Goal: Obtain resource: Download file/media

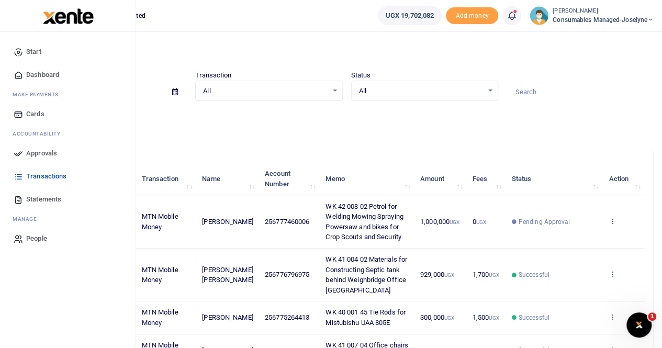
click at [37, 198] on span "Statements" at bounding box center [43, 199] width 35 height 10
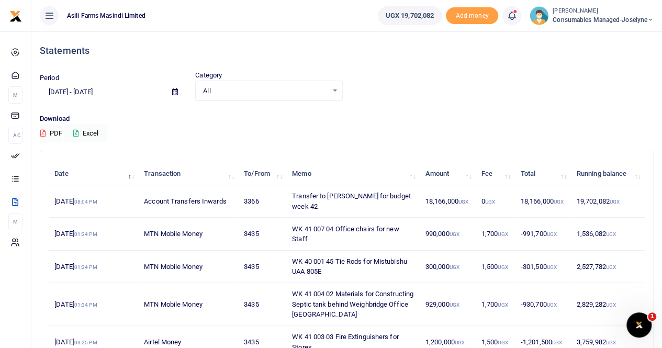
click at [175, 92] on icon at bounding box center [175, 91] width 6 height 7
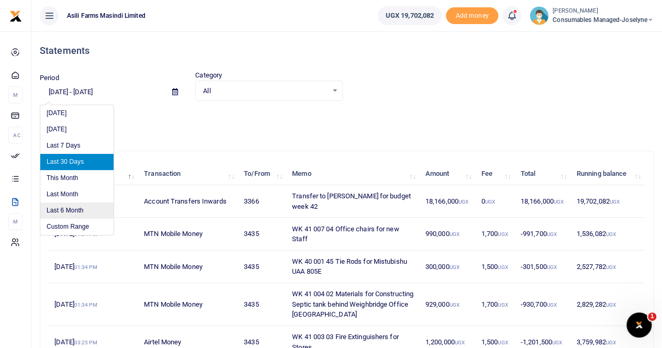
click at [60, 217] on li "Last 6 Month" at bounding box center [76, 211] width 73 height 16
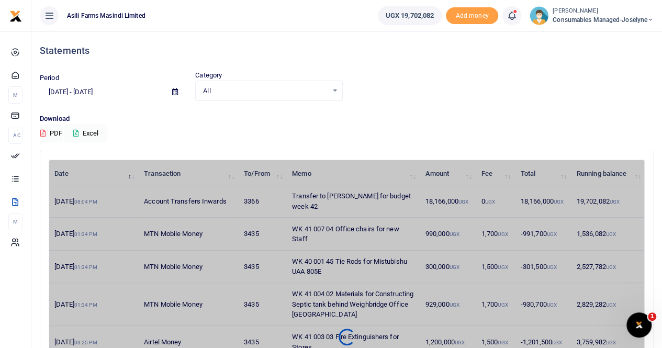
click at [173, 91] on icon at bounding box center [175, 91] width 6 height 7
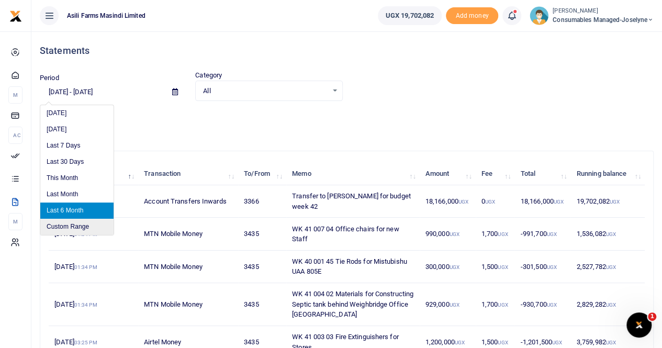
click at [84, 222] on li "Custom Range" at bounding box center [76, 227] width 73 height 16
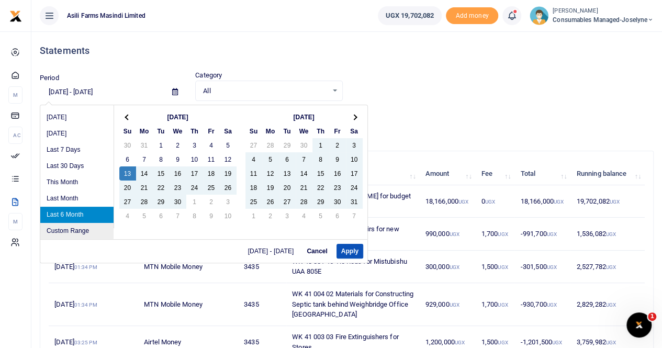
click at [82, 232] on li "Custom Range" at bounding box center [76, 231] width 73 height 16
click at [351, 116] on span at bounding box center [354, 117] width 6 height 6
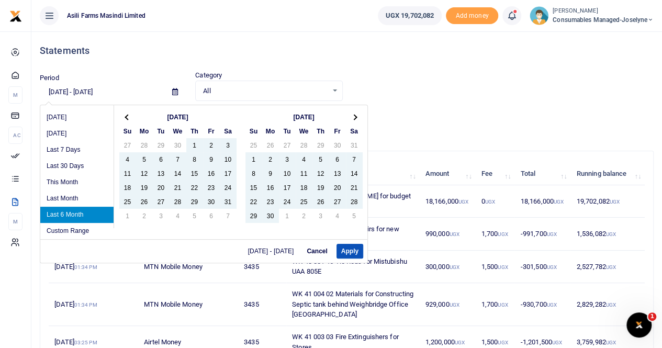
click at [351, 116] on span at bounding box center [354, 117] width 6 height 6
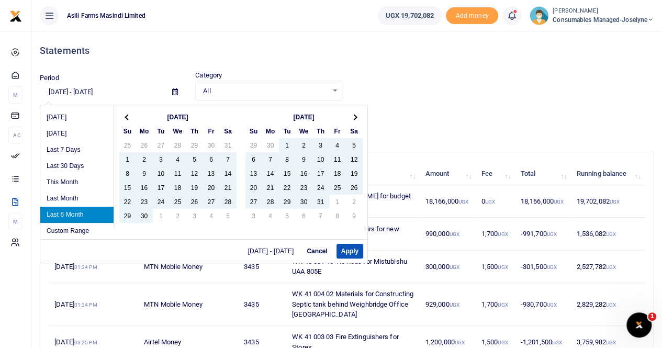
click at [351, 116] on span at bounding box center [354, 117] width 6 height 6
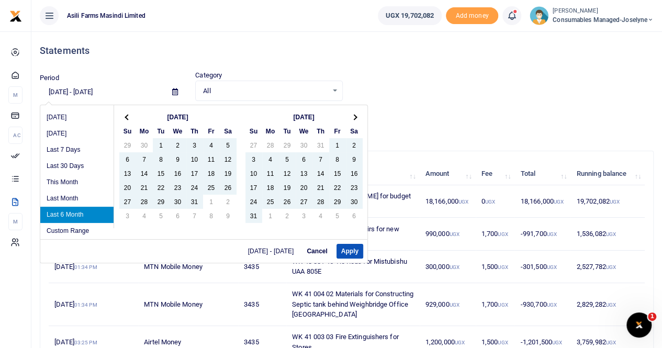
click at [351, 116] on span at bounding box center [354, 117] width 6 height 6
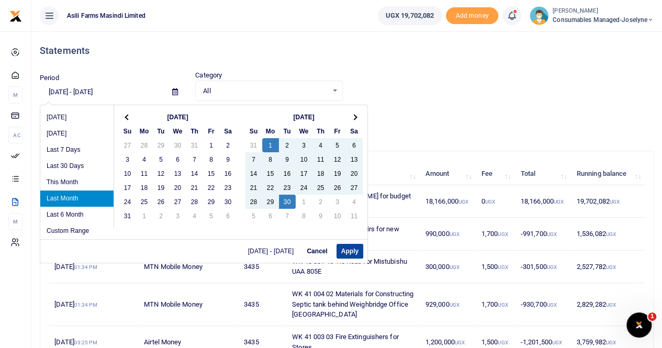
click at [341, 250] on button "Apply" at bounding box center [350, 251] width 27 height 15
type input "[DATE] - [DATE]"
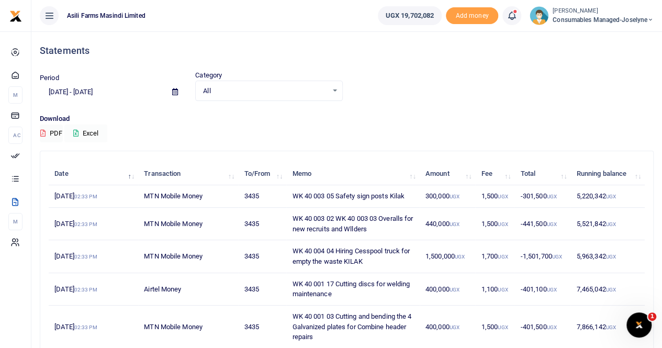
click at [93, 130] on button "Excel" at bounding box center [85, 134] width 43 height 18
click at [581, 10] on small "[PERSON_NAME]" at bounding box center [603, 11] width 101 height 9
click at [606, 34] on link "Switch accounts" at bounding box center [614, 38] width 83 height 15
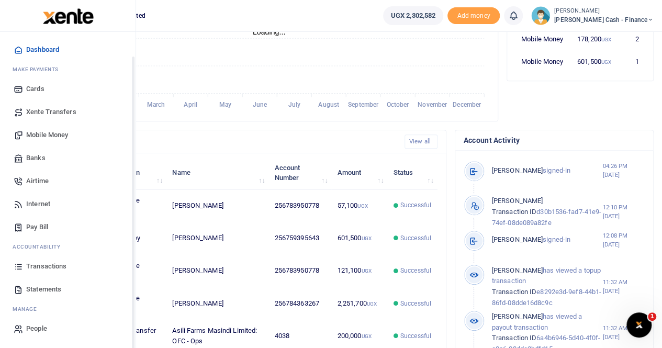
scroll to position [262, 0]
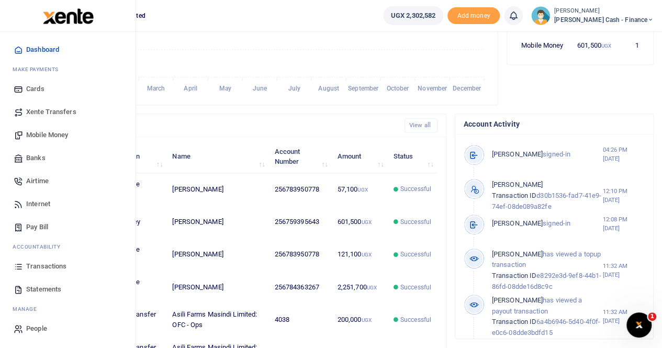
click at [49, 287] on span "Statements" at bounding box center [43, 289] width 35 height 10
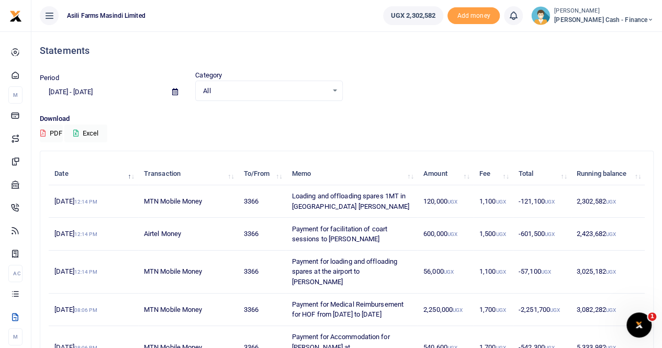
click at [176, 92] on icon at bounding box center [175, 91] width 6 height 7
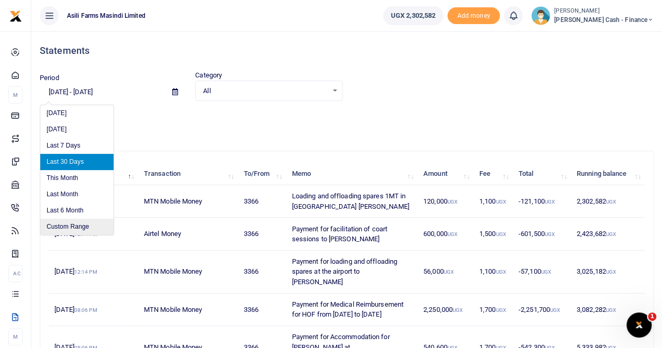
click at [69, 230] on li "Custom Range" at bounding box center [76, 227] width 73 height 16
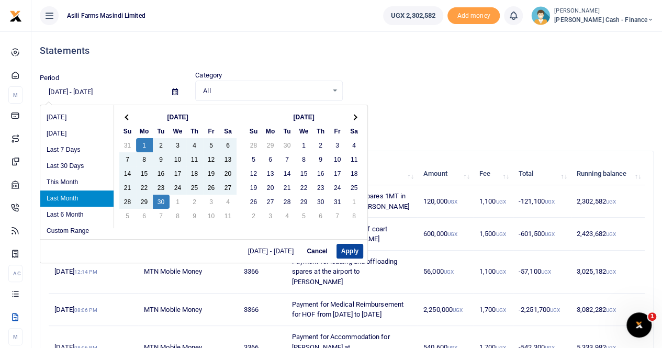
click at [351, 251] on button "Apply" at bounding box center [350, 251] width 27 height 15
type input "[DATE] - [DATE]"
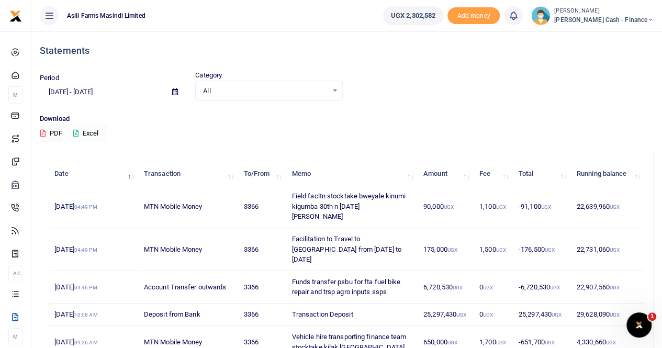
click at [99, 138] on button "Excel" at bounding box center [85, 134] width 43 height 18
click at [90, 132] on button "Excel" at bounding box center [85, 134] width 43 height 18
